Goal: Task Accomplishment & Management: Manage account settings

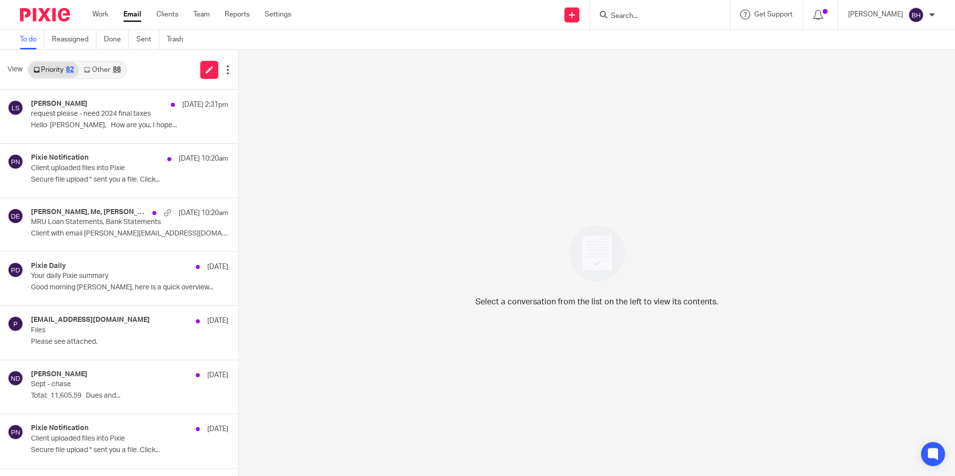
click at [105, 69] on link "Other 88" at bounding box center [102, 70] width 46 height 16
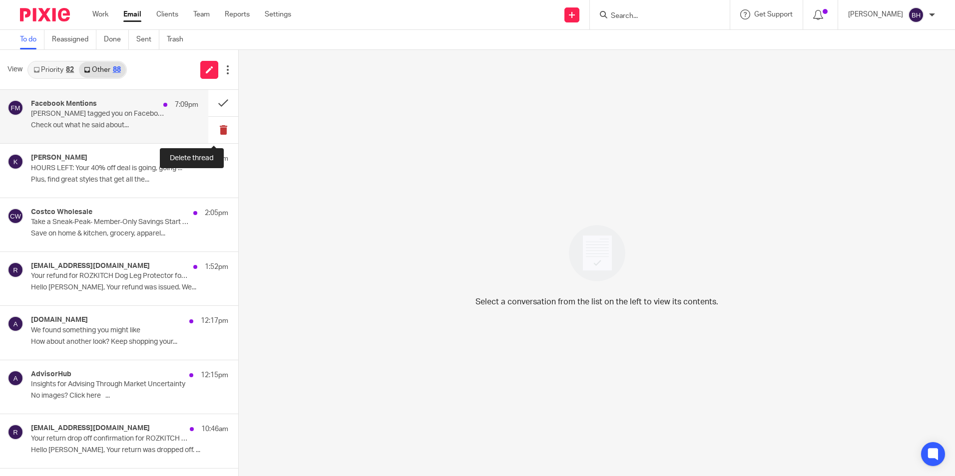
click at [214, 129] on button at bounding box center [223, 130] width 30 height 26
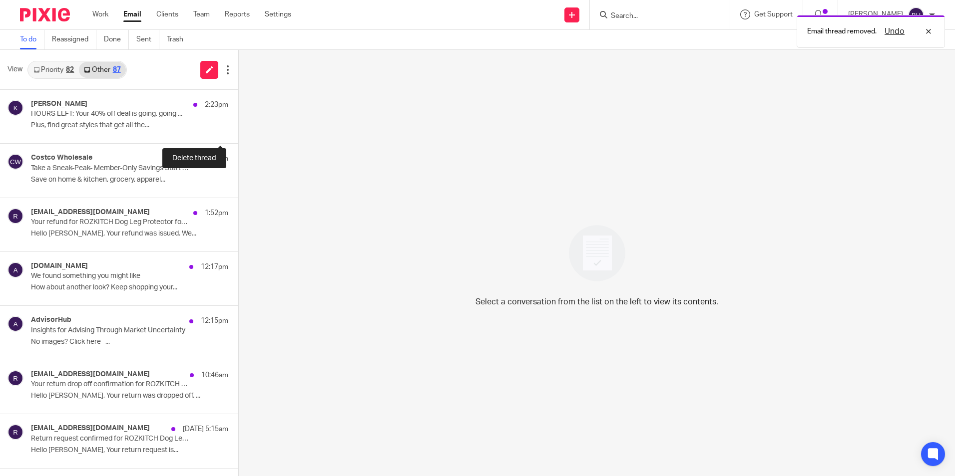
click at [238, 129] on button at bounding box center [242, 130] width 8 height 26
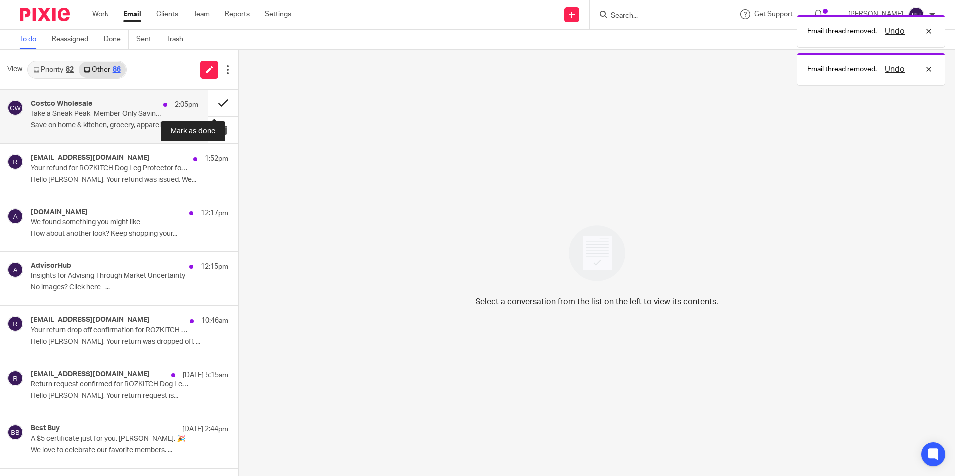
click at [214, 108] on button at bounding box center [223, 103] width 30 height 26
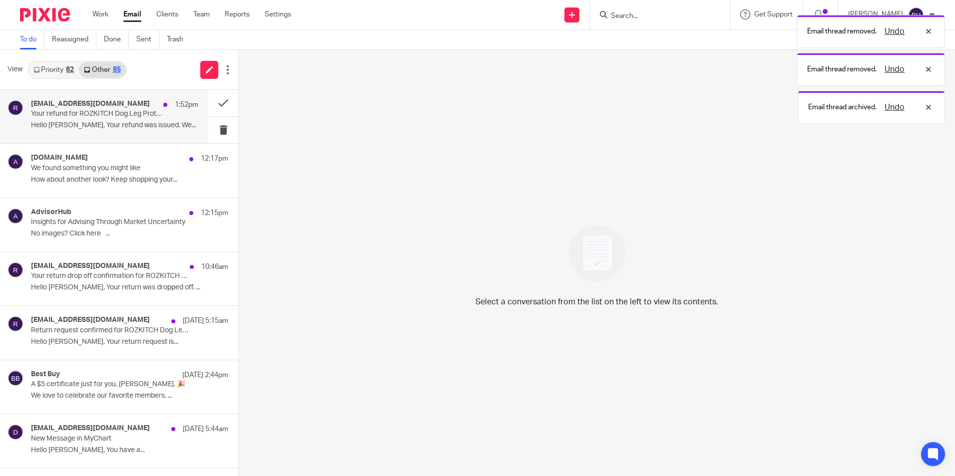
click at [131, 121] on p "Hello [PERSON_NAME], Your refund was issued. We..." at bounding box center [114, 125] width 167 height 8
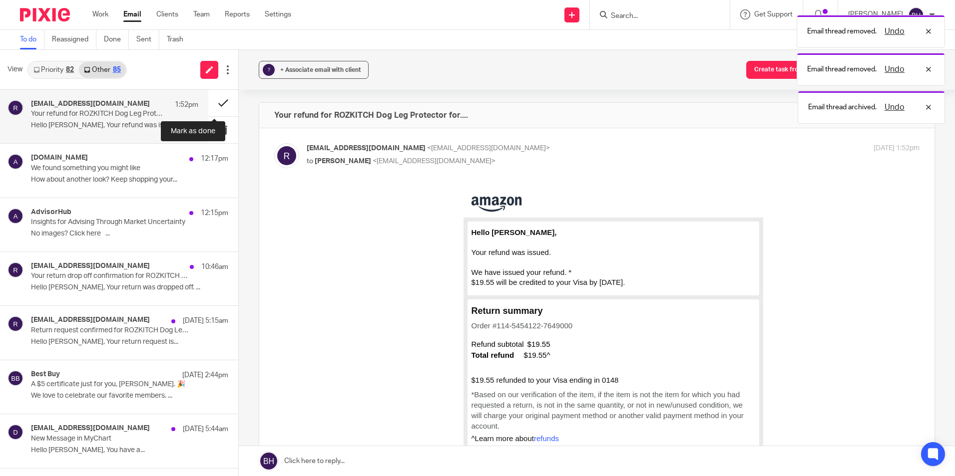
click at [219, 104] on button at bounding box center [223, 103] width 30 height 26
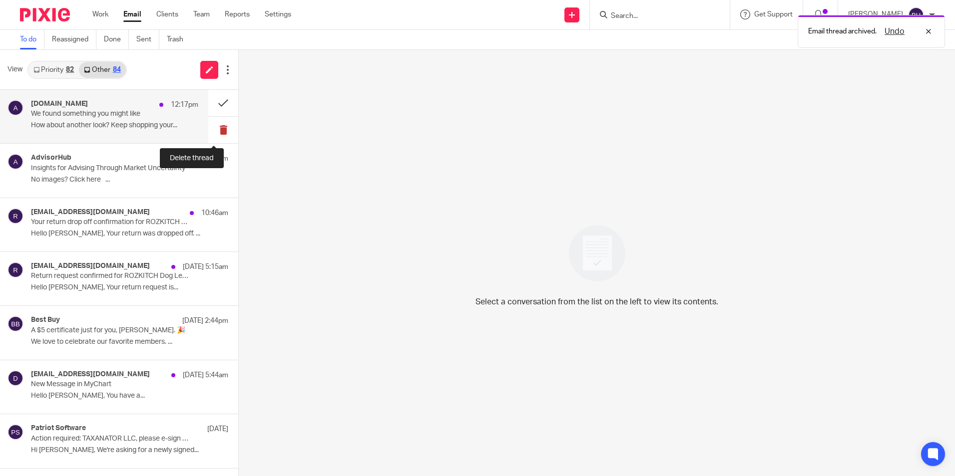
click at [212, 132] on button at bounding box center [223, 130] width 30 height 26
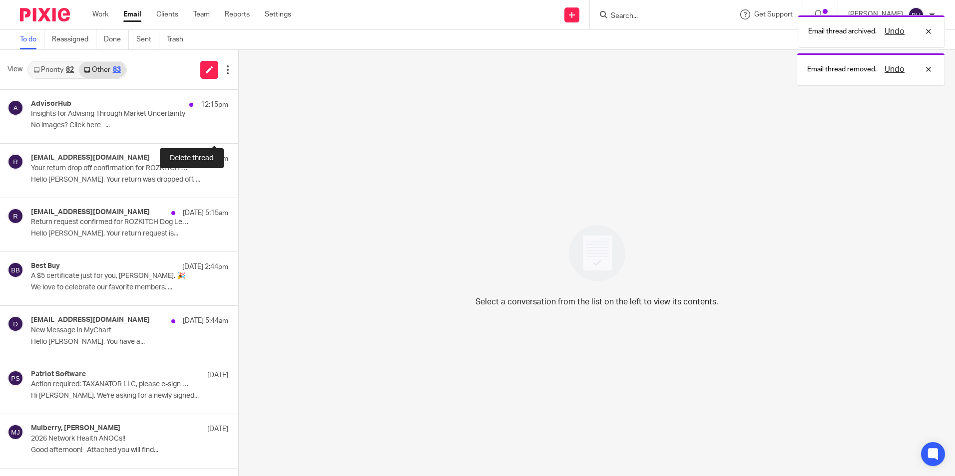
click at [238, 132] on button at bounding box center [242, 130] width 8 height 26
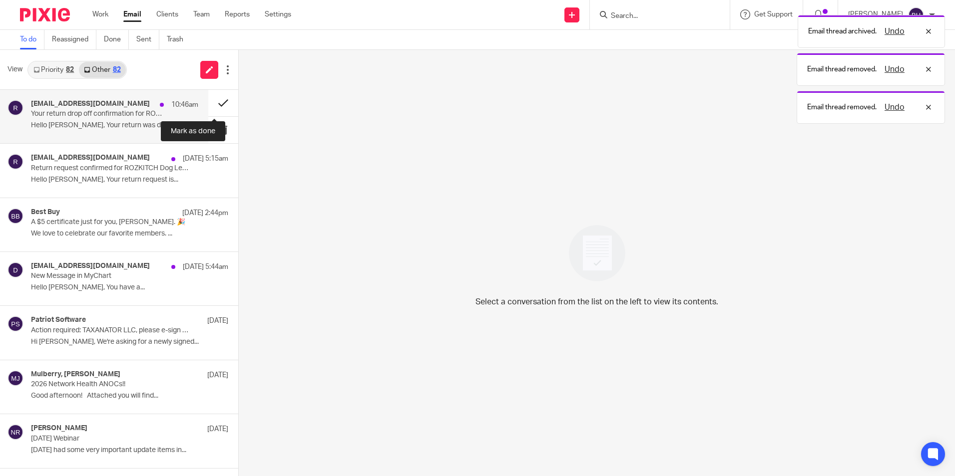
click at [213, 101] on button at bounding box center [223, 103] width 30 height 26
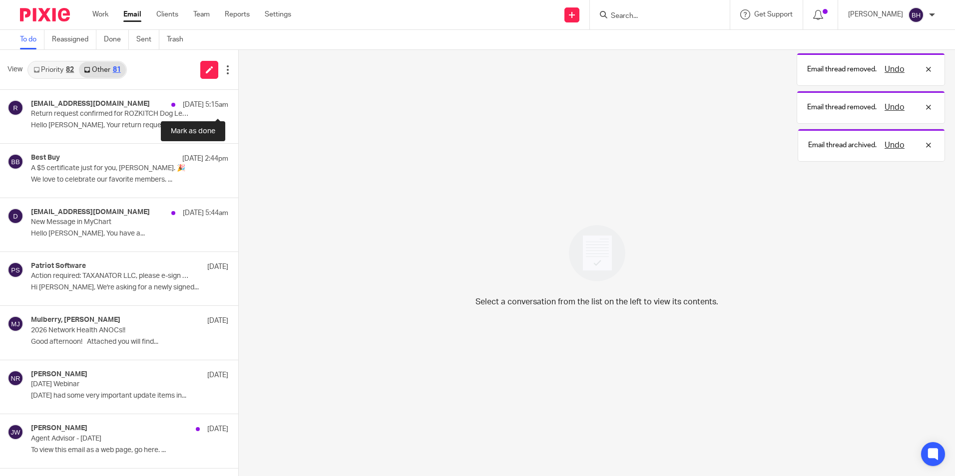
click at [238, 101] on button at bounding box center [242, 103] width 8 height 26
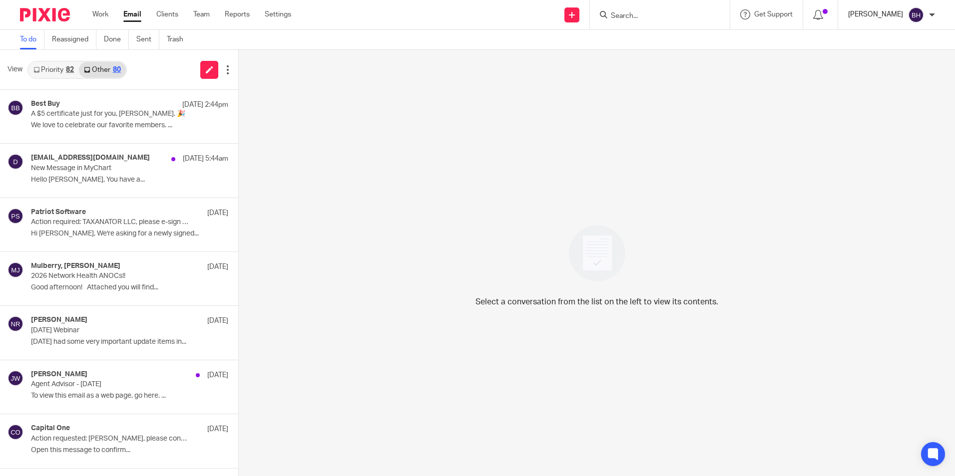
click at [882, 13] on p "[PERSON_NAME]" at bounding box center [875, 14] width 55 height 10
click at [889, 68] on span "Logout" at bounding box center [888, 69] width 22 height 7
